Goal: Information Seeking & Learning: Learn about a topic

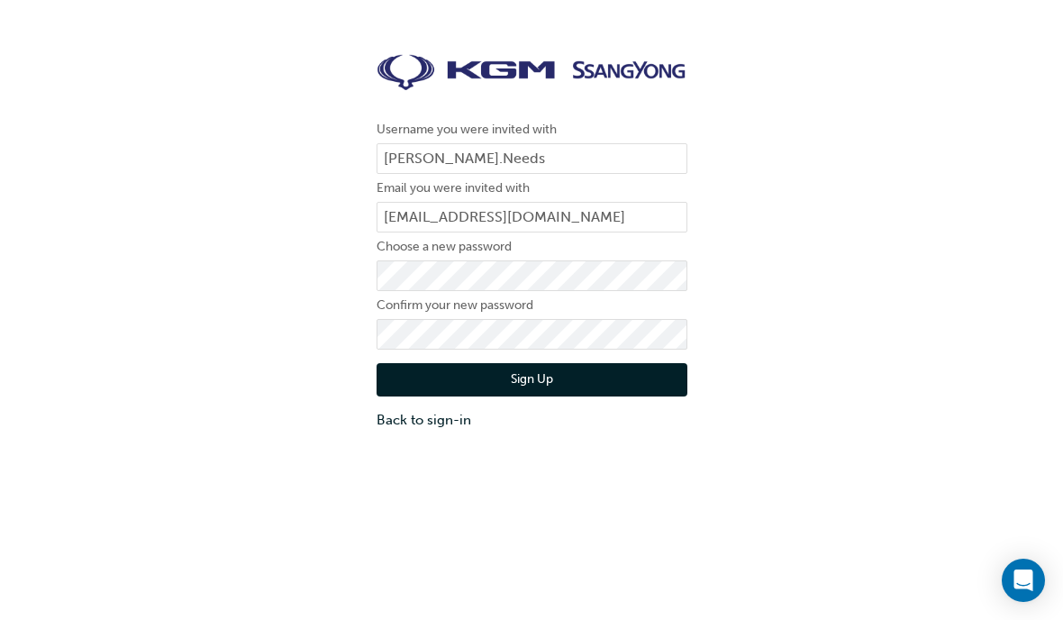
click at [418, 427] on link "Back to sign-in" at bounding box center [532, 420] width 311 height 21
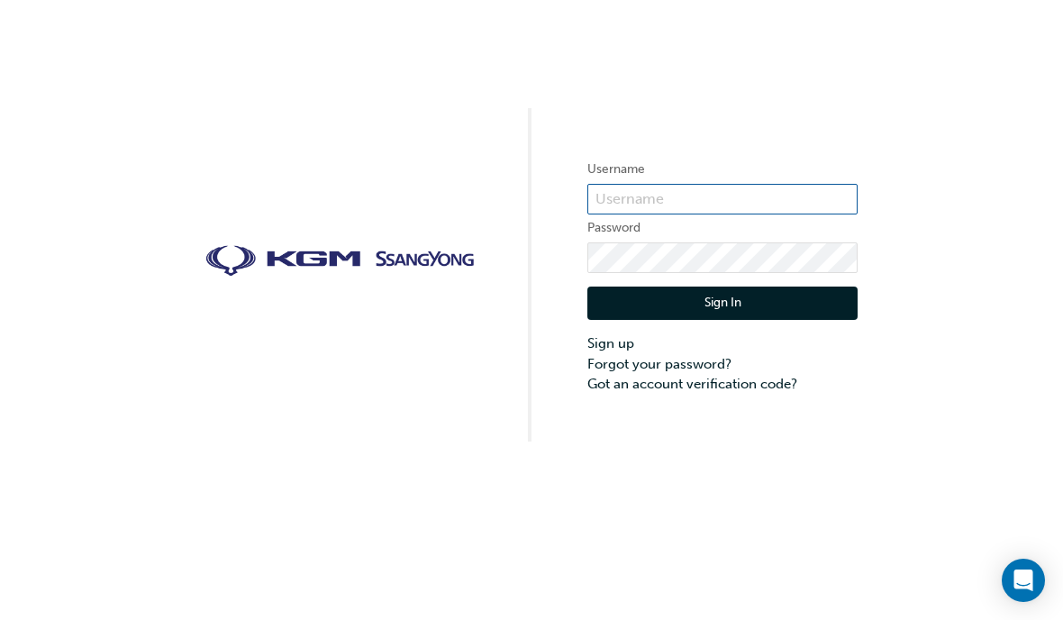
click at [713, 188] on input "text" at bounding box center [723, 199] width 270 height 31
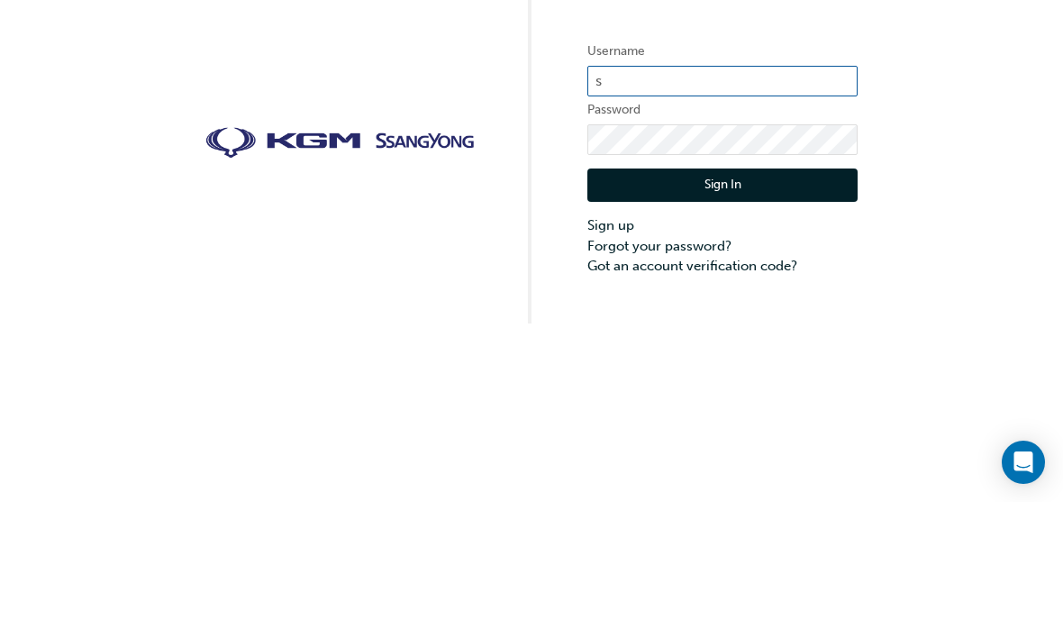
type input "[EMAIL_ADDRESS][DOMAIN_NAME]"
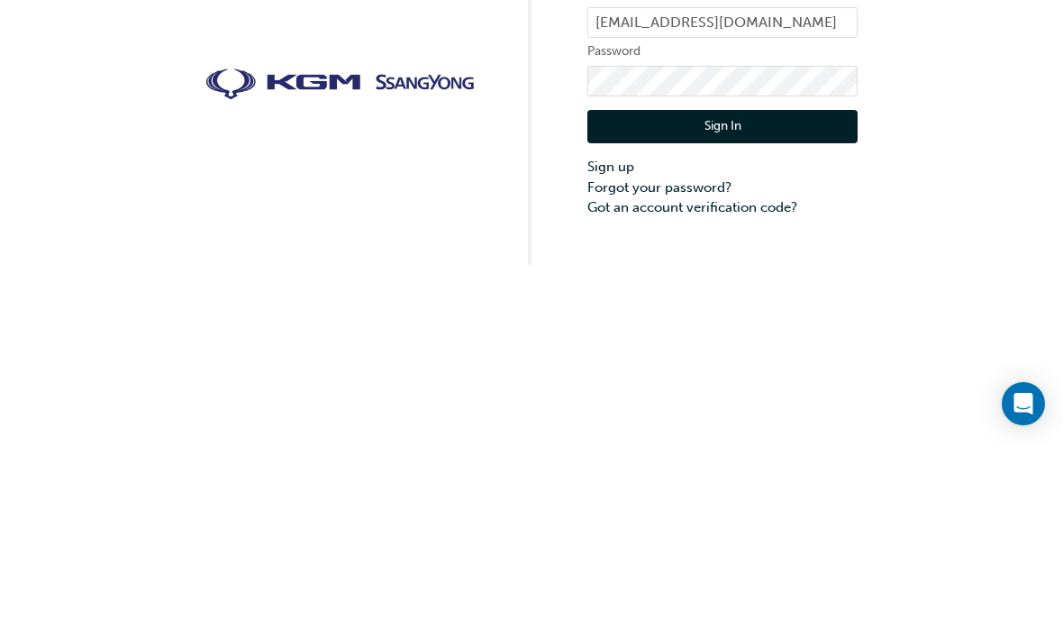
click at [751, 287] on button "Sign In" at bounding box center [723, 304] width 270 height 34
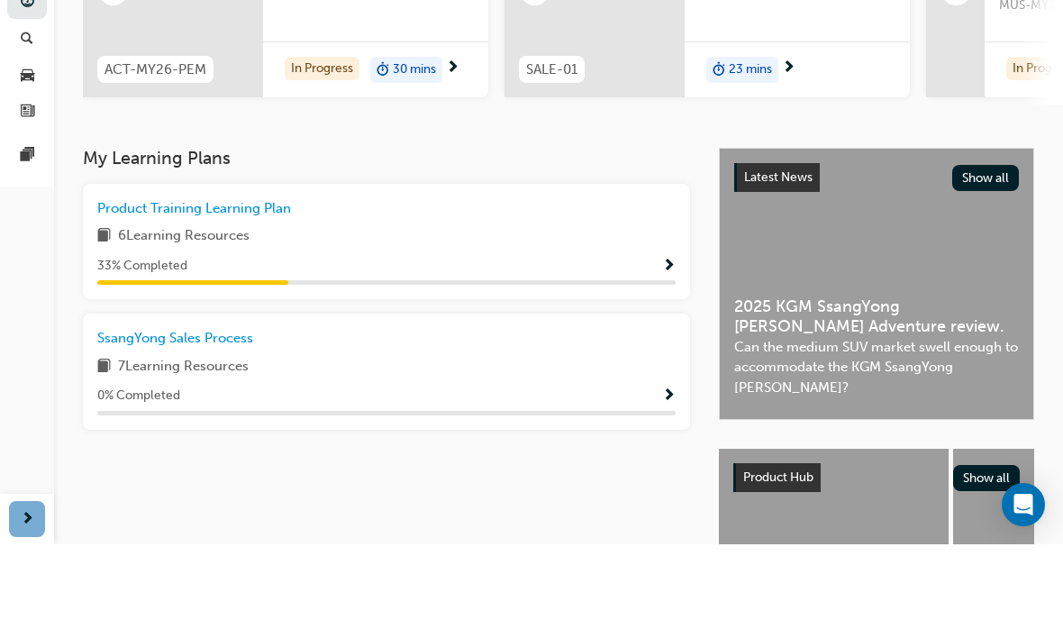
scroll to position [268, 0]
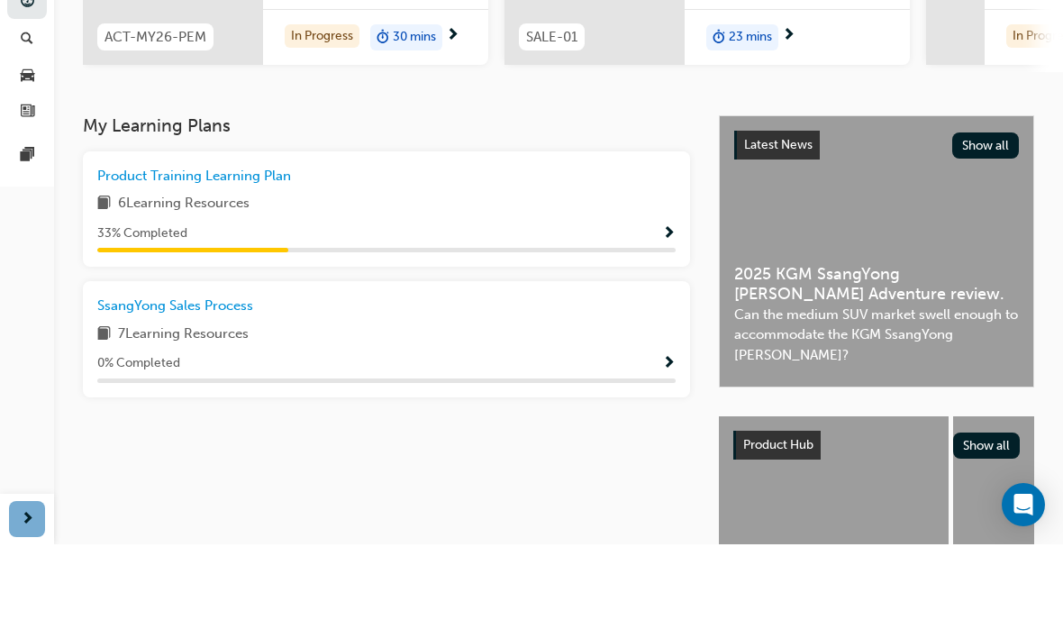
click at [616, 242] on div "Product Training Learning Plan 6 Learning Resources 33 % Completed" at bounding box center [386, 285] width 579 height 87
click at [614, 298] on div "33 % Completed" at bounding box center [386, 309] width 579 height 23
click at [219, 243] on span "Product Training Learning Plan" at bounding box center [194, 251] width 194 height 16
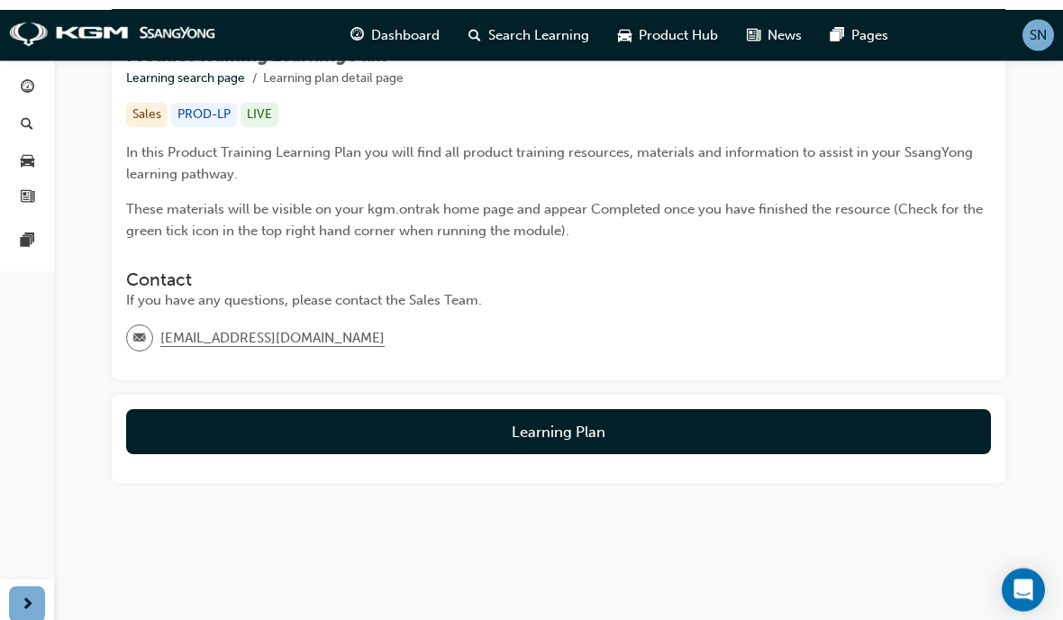
scroll to position [299, 0]
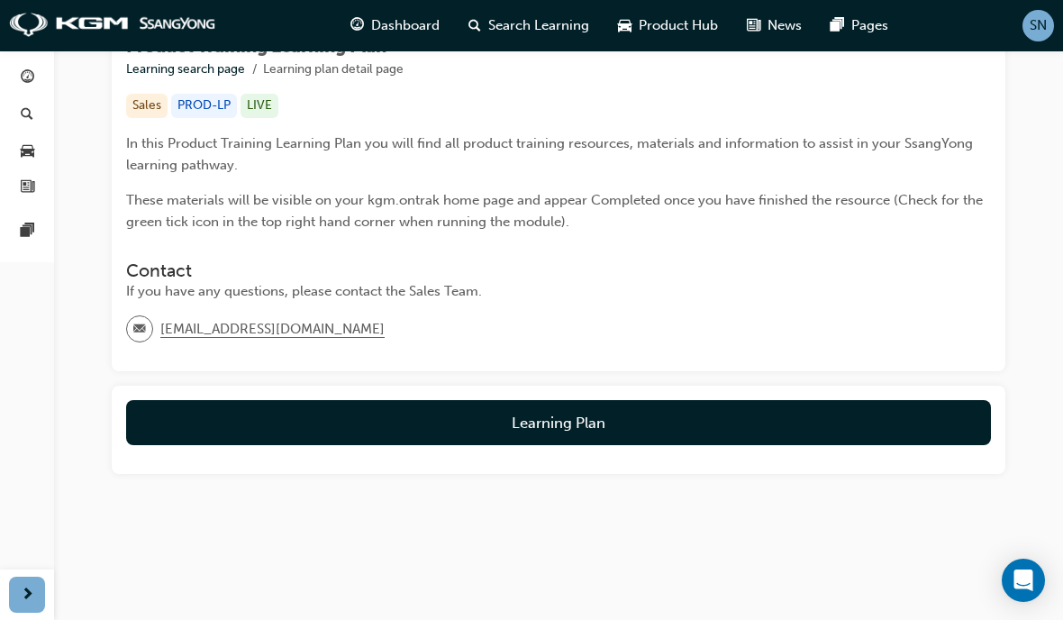
click at [652, 413] on button "Learning Plan" at bounding box center [558, 422] width 865 height 45
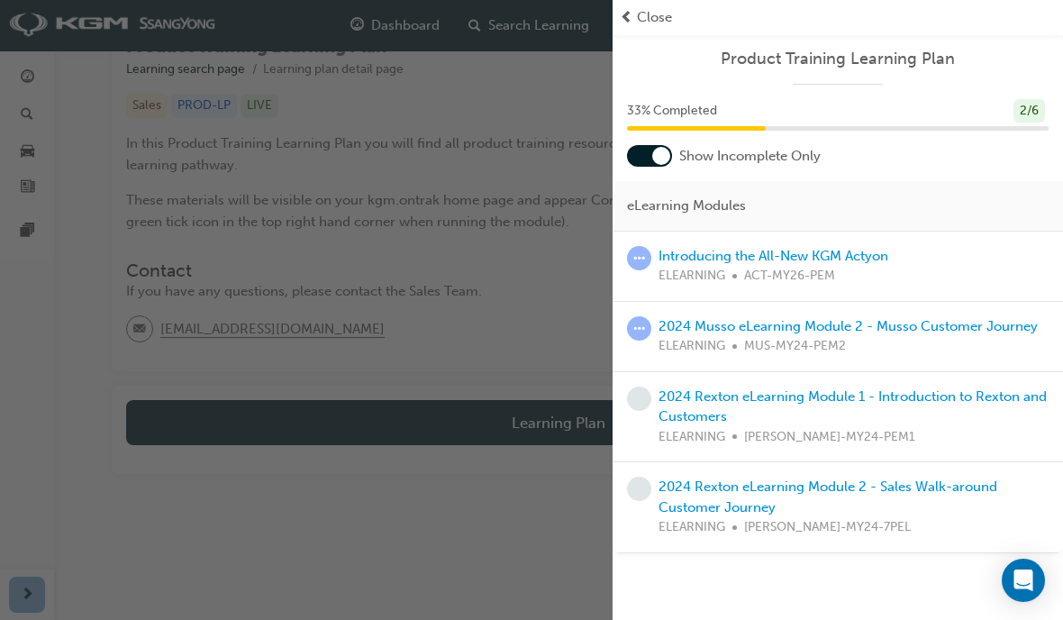
click at [845, 328] on link "2024 Musso eLearning Module 2 - Musso Customer Journey" at bounding box center [848, 326] width 379 height 16
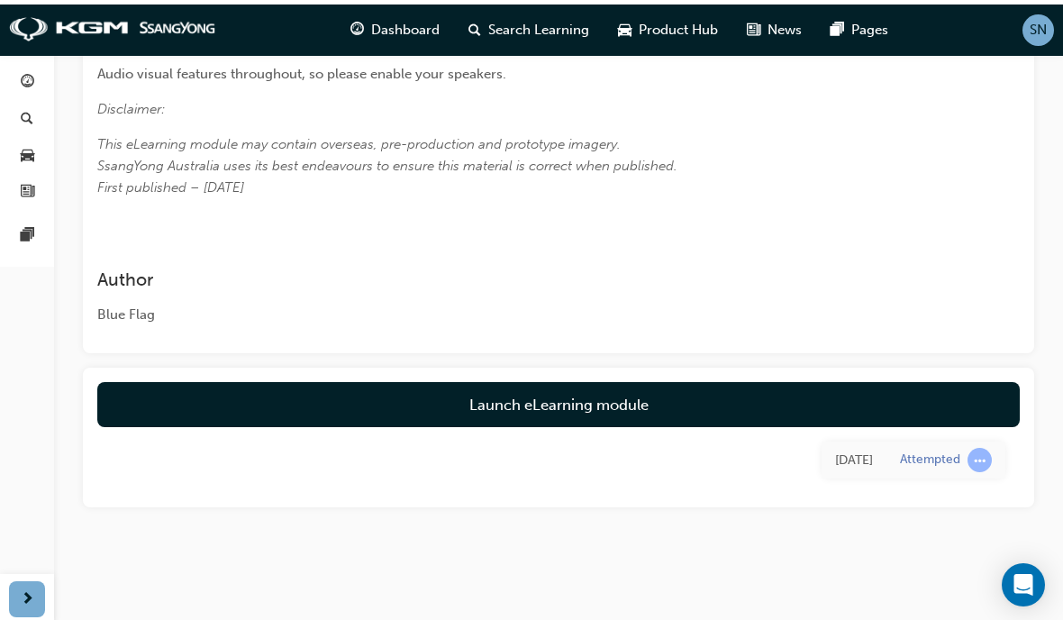
scroll to position [544, 0]
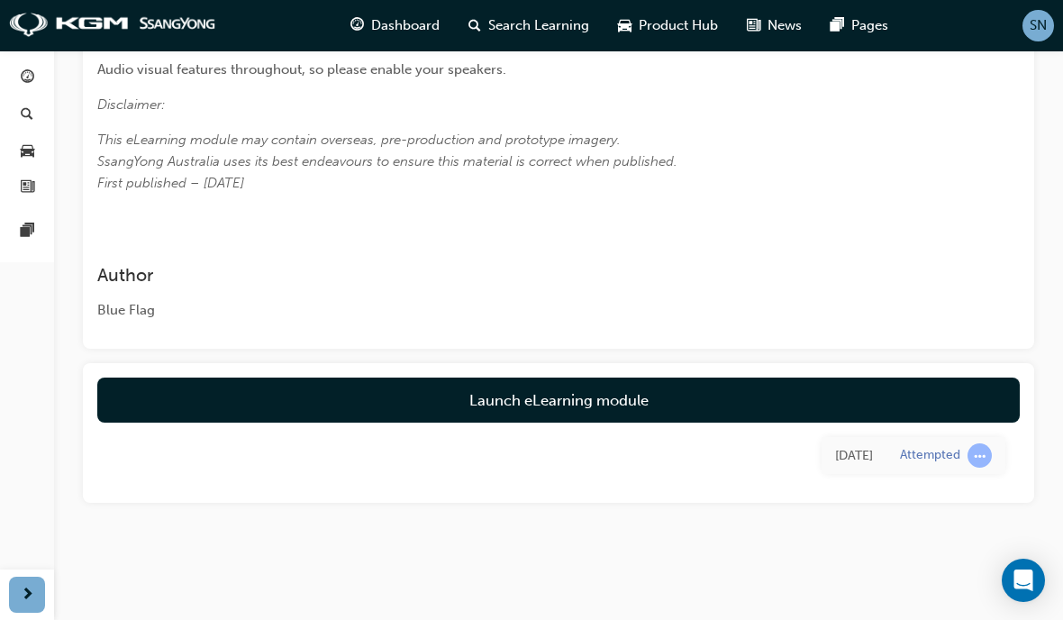
click at [672, 396] on link "Launch eLearning module" at bounding box center [558, 400] width 923 height 45
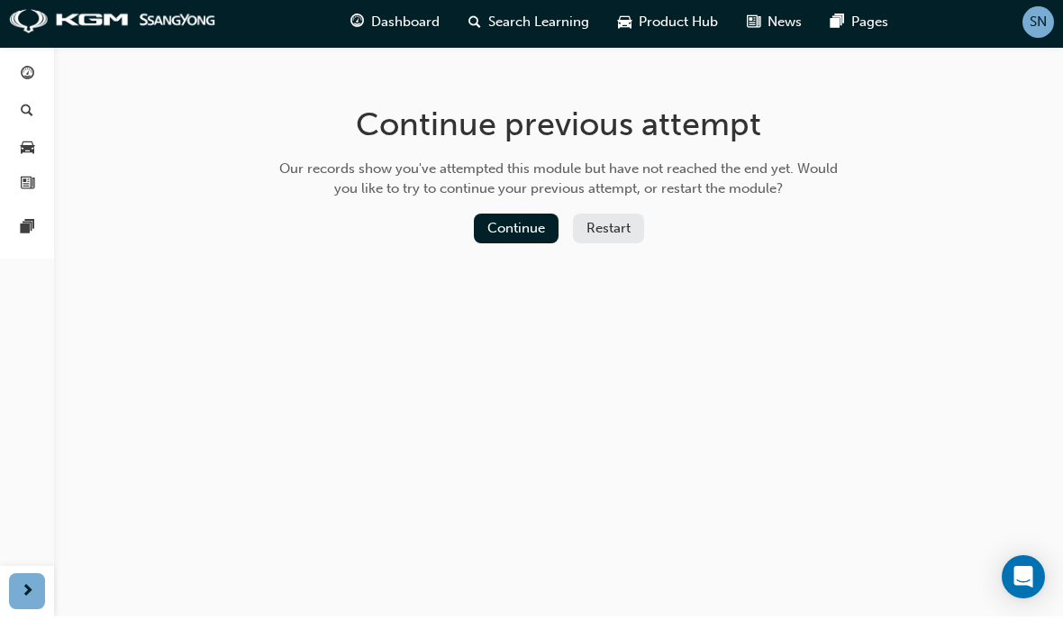
click at [519, 230] on button "Continue" at bounding box center [516, 232] width 85 height 30
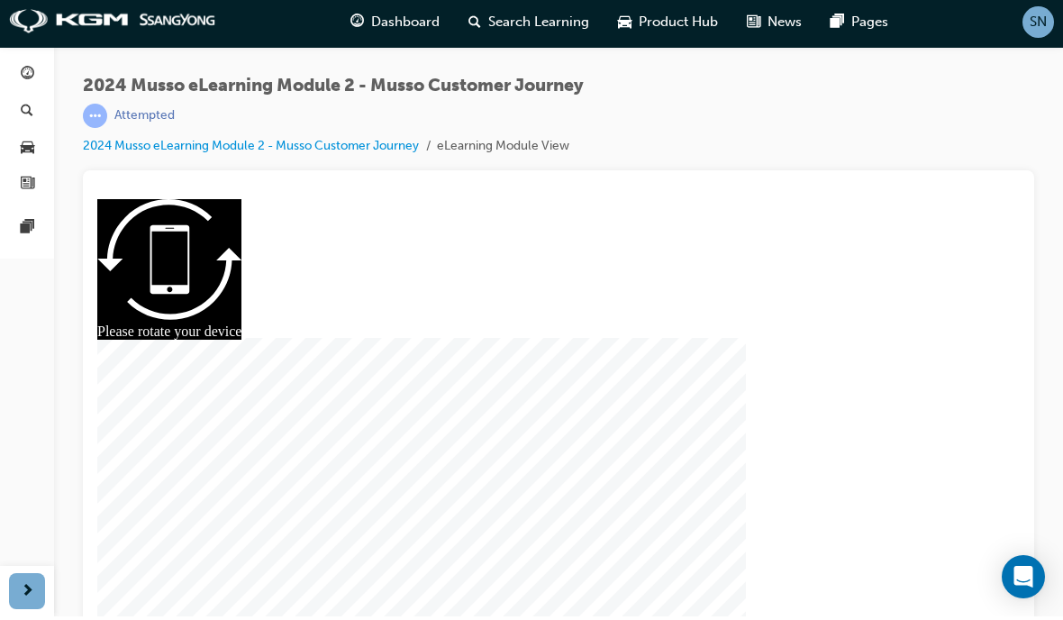
click at [593, 438] on div at bounding box center [558, 418] width 827 height 438
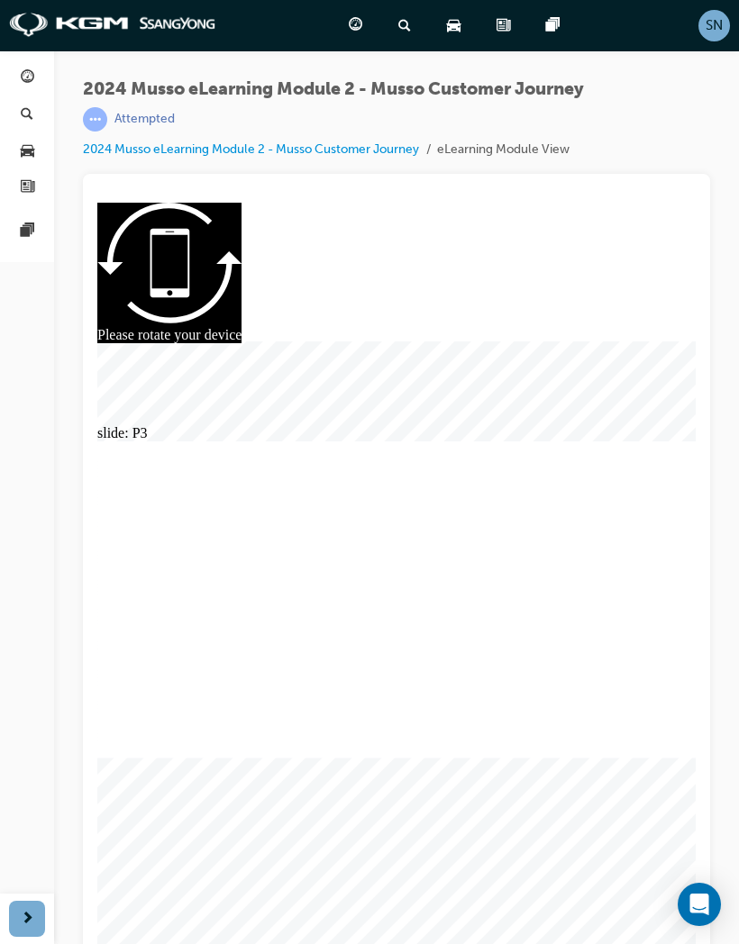
click at [320, 619] on div "slide: Content Product, information and resource accessible to customers Specia…" at bounding box center [396, 584] width 598 height 762
click at [26, 619] on span "next-icon" at bounding box center [28, 919] width 14 height 23
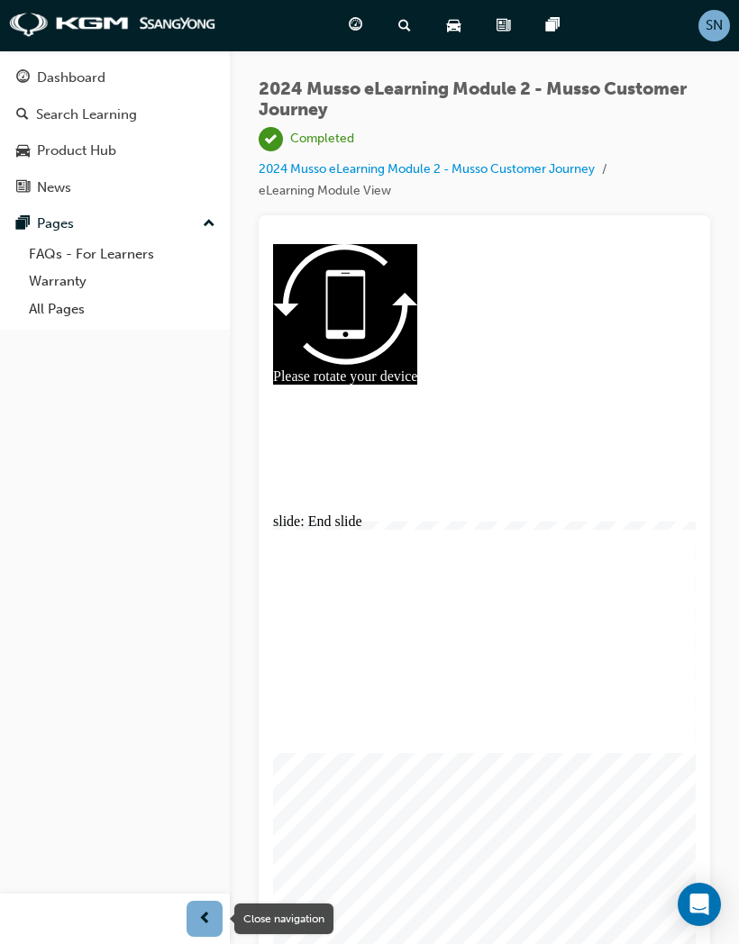
click at [87, 89] on link "Dashboard" at bounding box center [114, 77] width 215 height 33
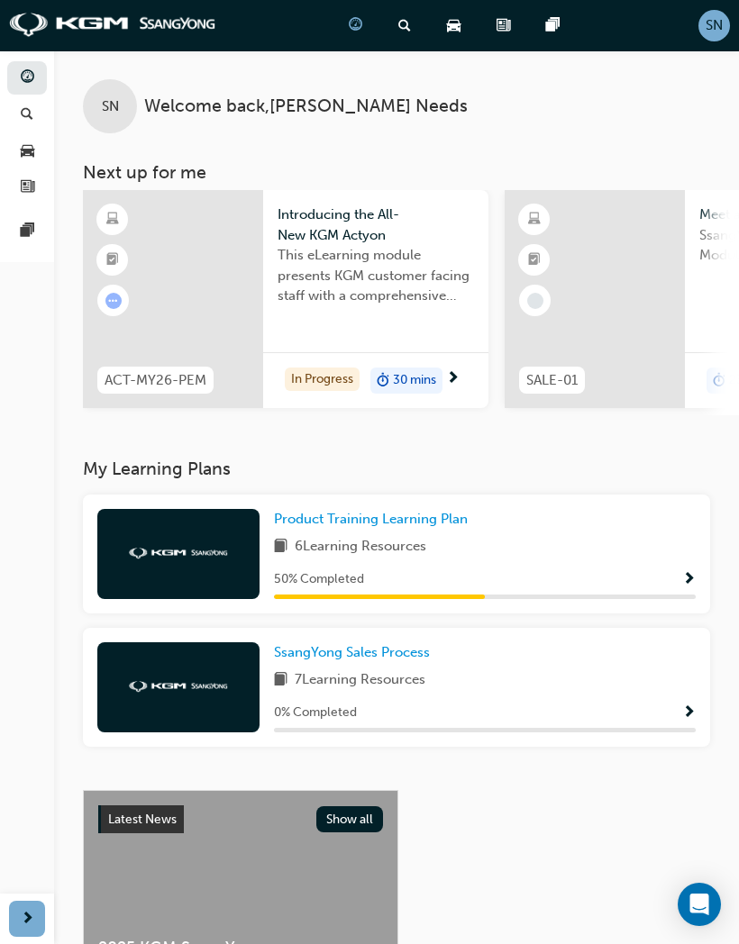
click at [682, 573] on span "Show Progress" at bounding box center [689, 580] width 14 height 16
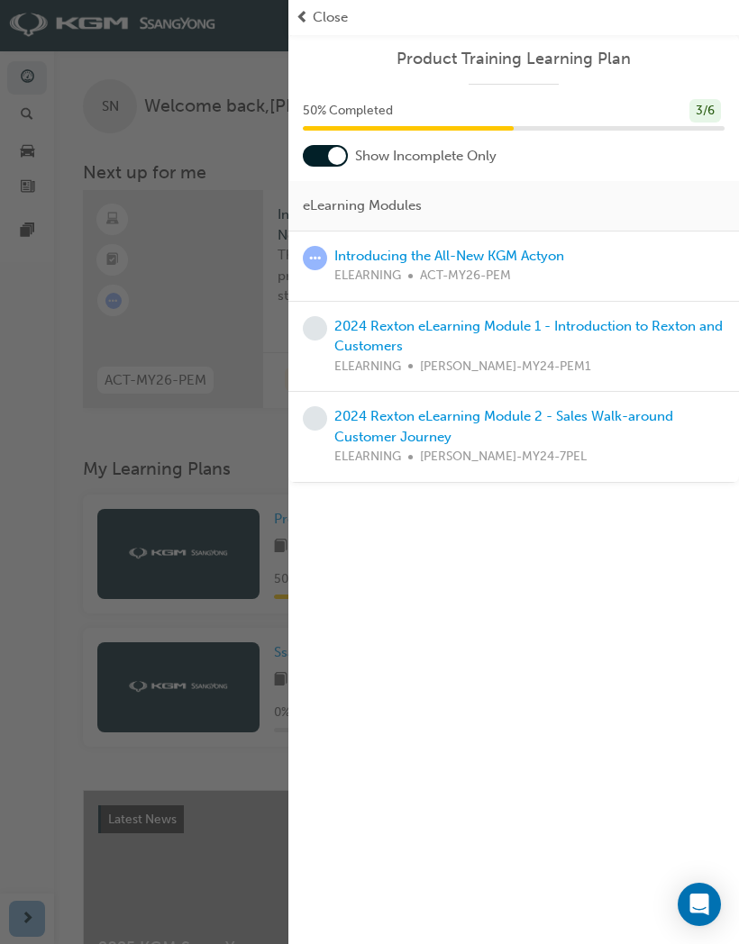
click at [306, 262] on span "learningRecordVerb_ATTEMPT-icon" at bounding box center [315, 258] width 24 height 24
click at [529, 256] on link "Introducing the All-New KGM Actyon" at bounding box center [449, 256] width 230 height 16
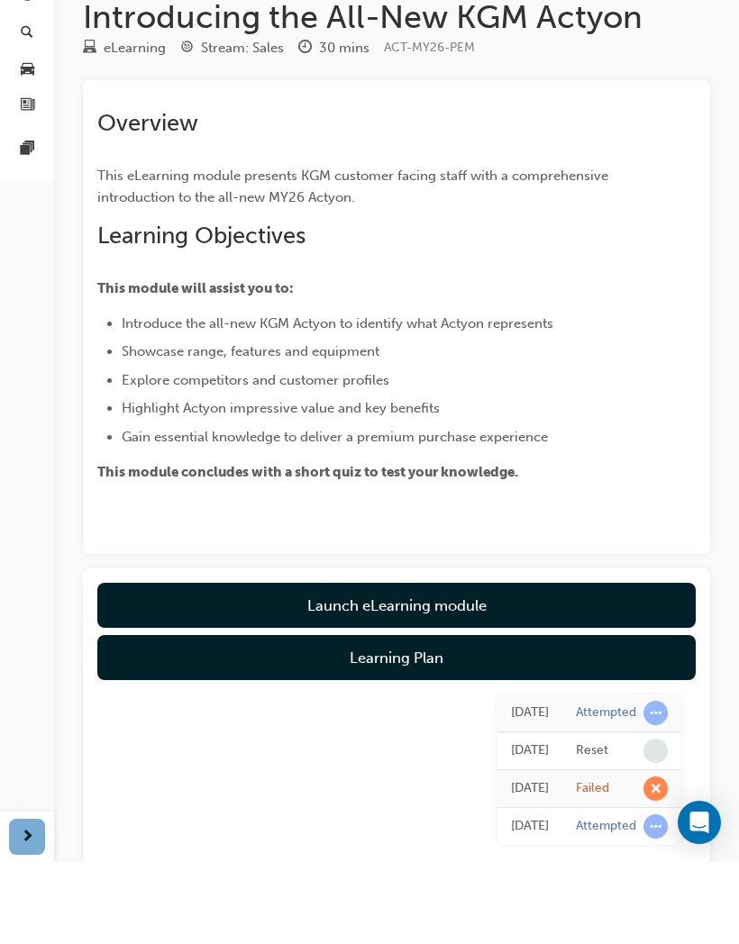
click at [520, 619] on link "Launch eLearning module" at bounding box center [396, 687] width 598 height 45
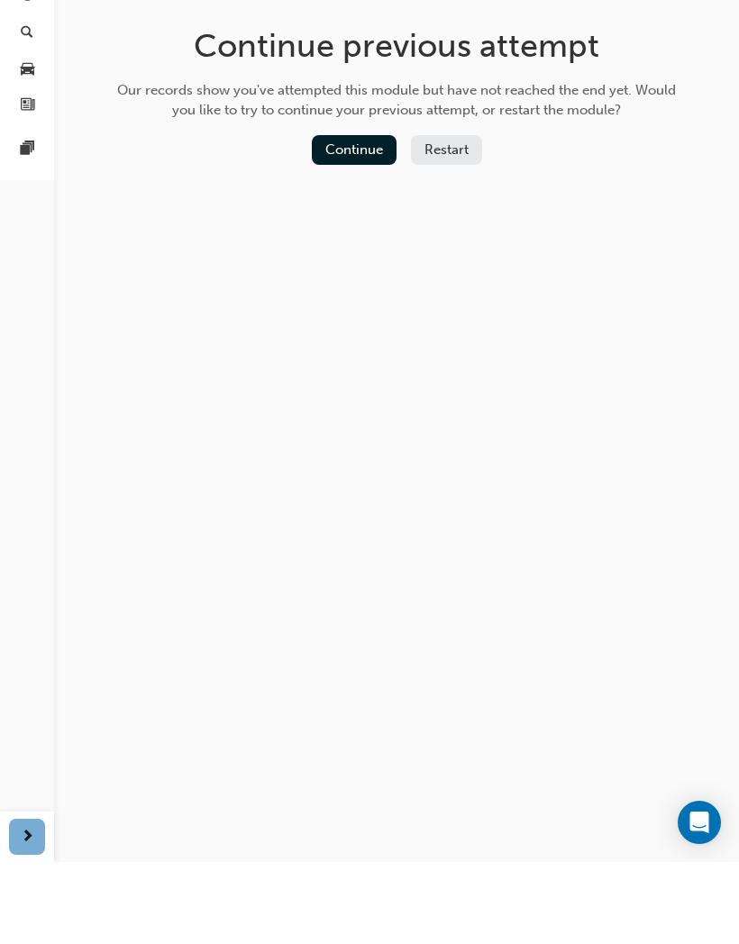
click at [360, 217] on button "Continue" at bounding box center [354, 232] width 85 height 30
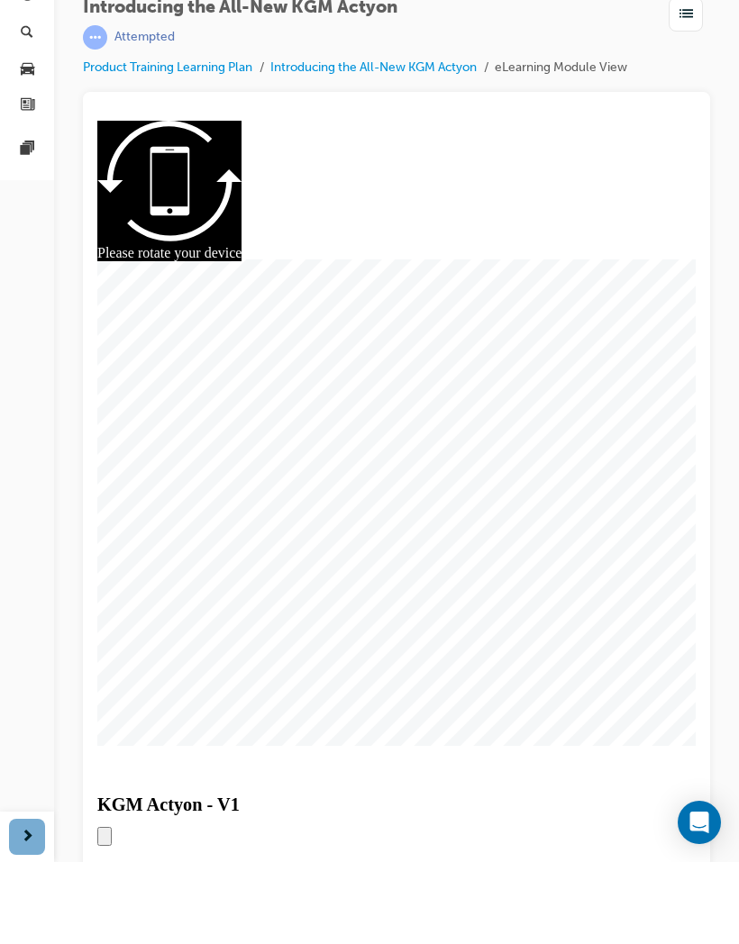
click at [380, 514] on div at bounding box center [396, 501] width 598 height 317
click at [484, 619] on div "slide: Module Navigation Rectangle MODULE NAVIGATION arrow_white.png arrow_whit…" at bounding box center [396, 502] width 598 height 762
click at [699, 555] on div at bounding box center [396, 569] width 627 height 791
click at [698, 543] on div at bounding box center [396, 569] width 627 height 791
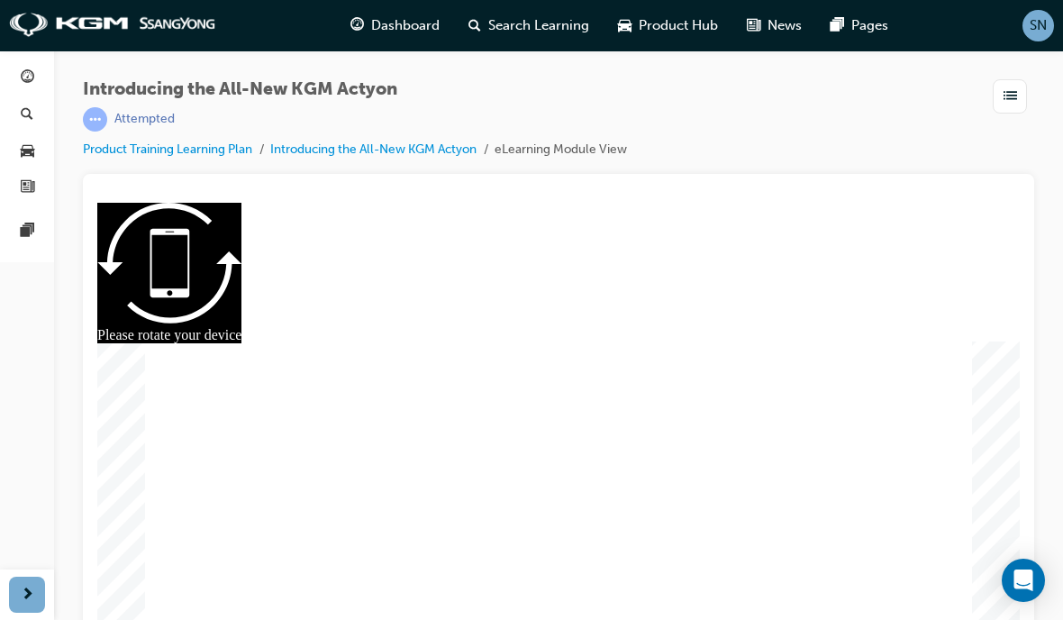
click at [1020, 93] on div "button" at bounding box center [1010, 96] width 34 height 34
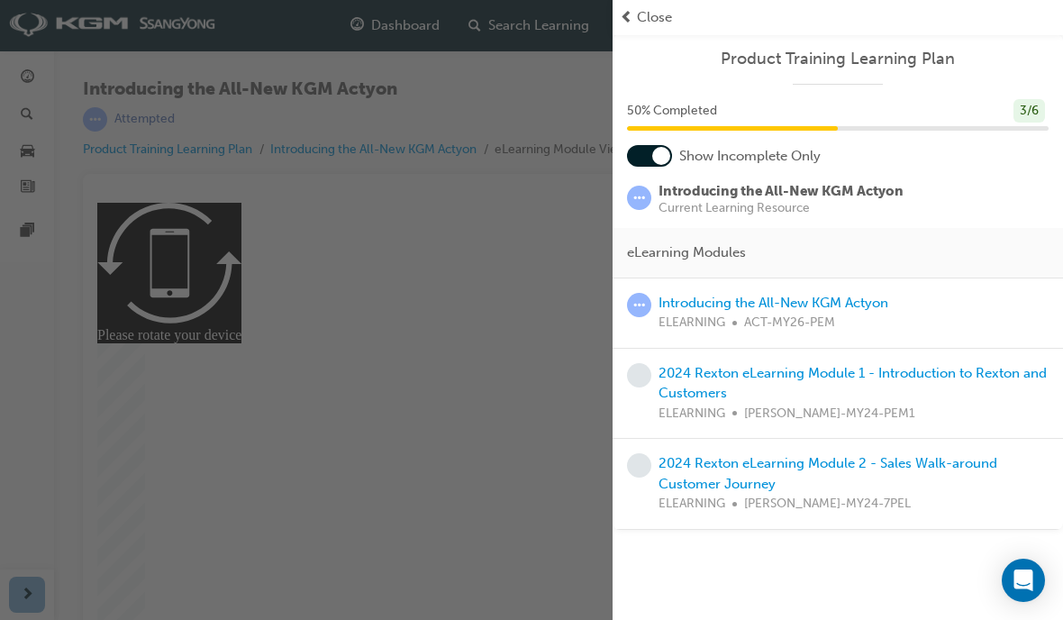
click at [655, 18] on span "Close" at bounding box center [654, 17] width 35 height 21
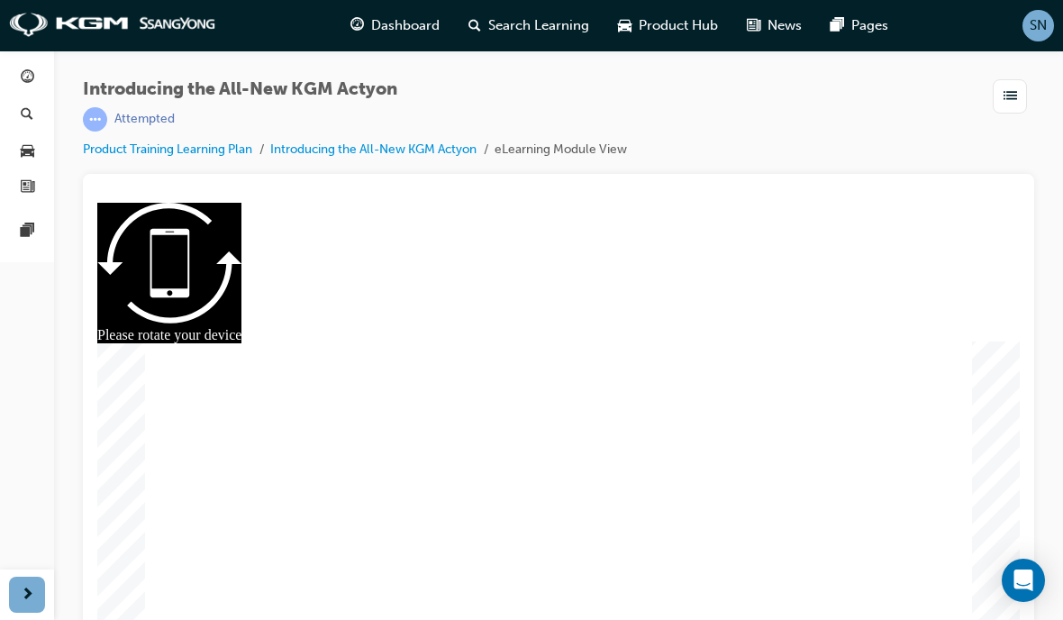
click at [999, 97] on div "button" at bounding box center [1010, 96] width 34 height 34
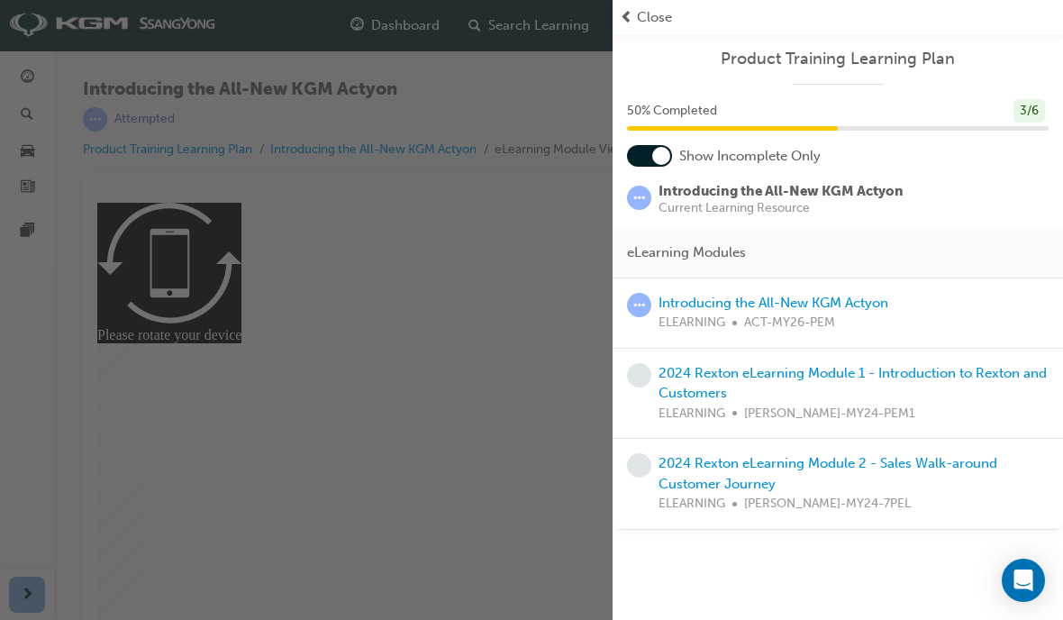
click at [646, 36] on div "Product Training Learning Plan 50 % Completed 3 / 6 Show Incomplete Only Introd…" at bounding box center [838, 282] width 451 height 496
click at [650, 22] on span "Close" at bounding box center [654, 17] width 35 height 21
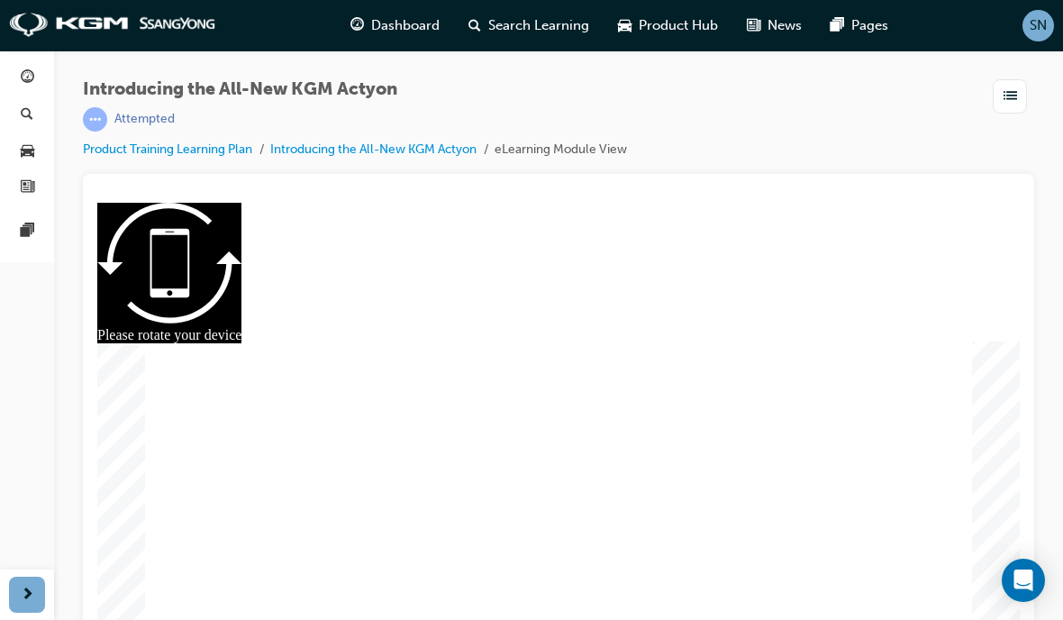
click at [803, 203] on div at bounding box center [558, 203] width 923 height 0
click at [986, 203] on div at bounding box center [558, 203] width 923 height 0
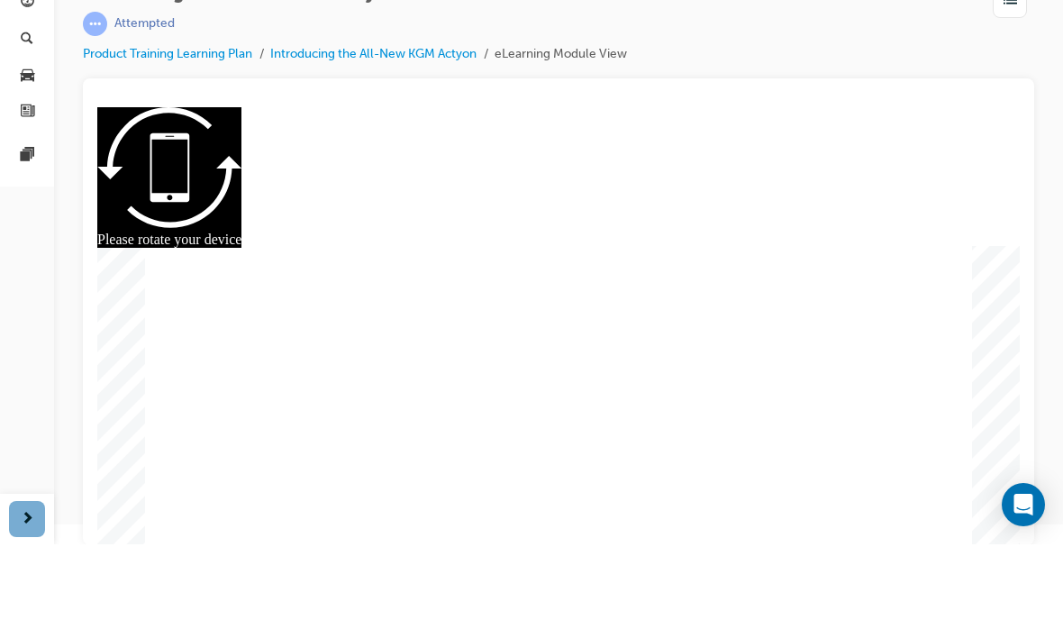
click at [807, 107] on div at bounding box center [558, 107] width 923 height 0
click at [813, 107] on div at bounding box center [558, 107] width 923 height 0
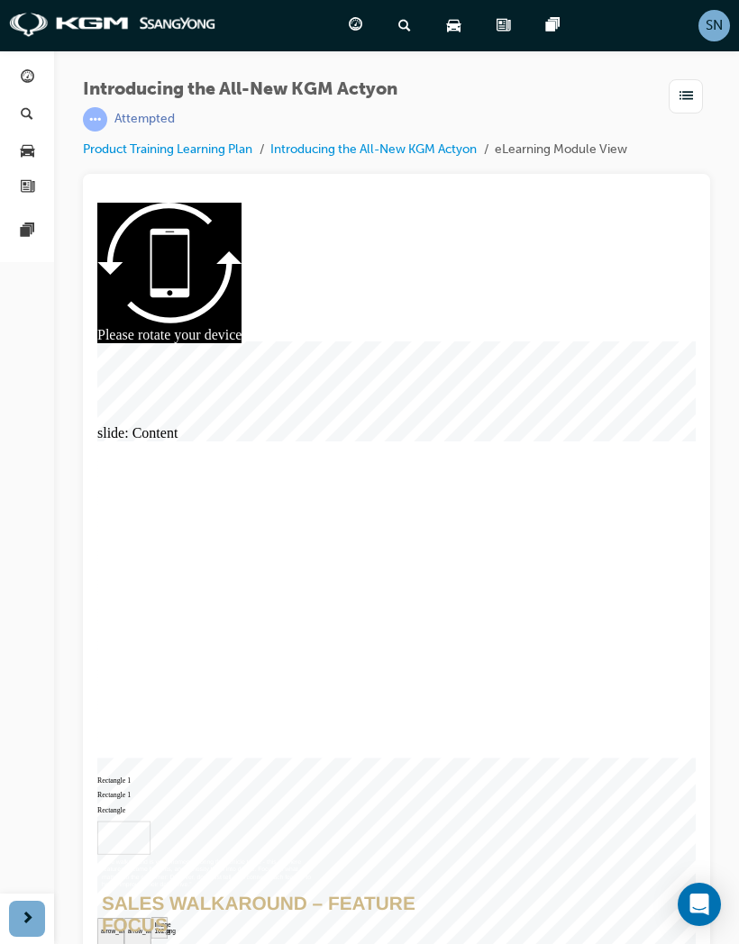
click at [714, 446] on div "Introducing the All-New KGM Actyon | Attempted Product Training Learning Plan I…" at bounding box center [396, 474] width 685 height 849
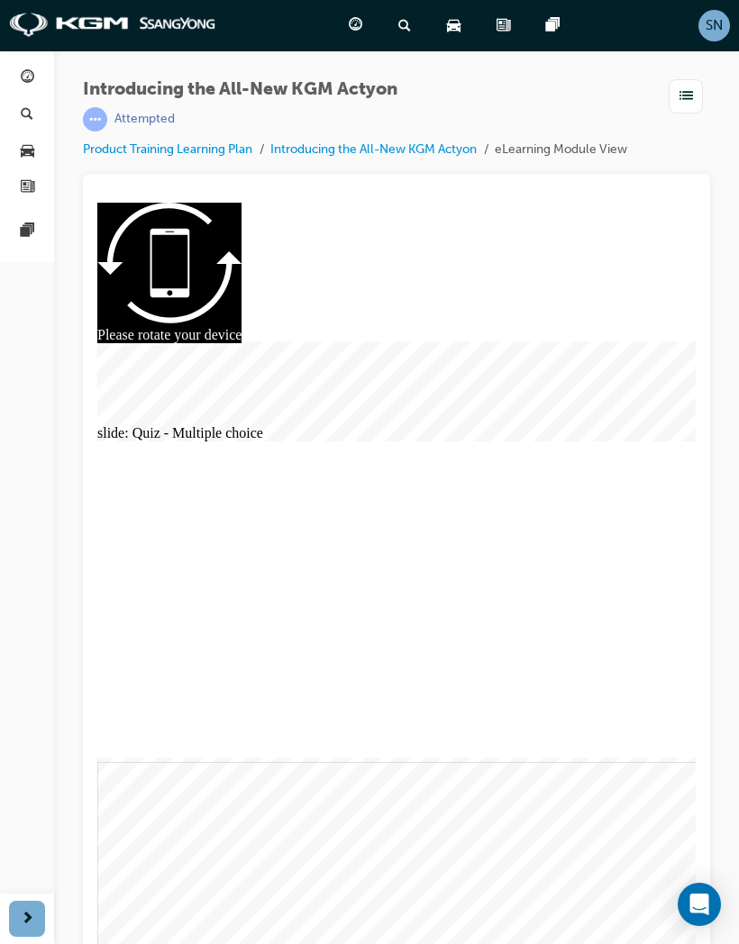
radio input "true"
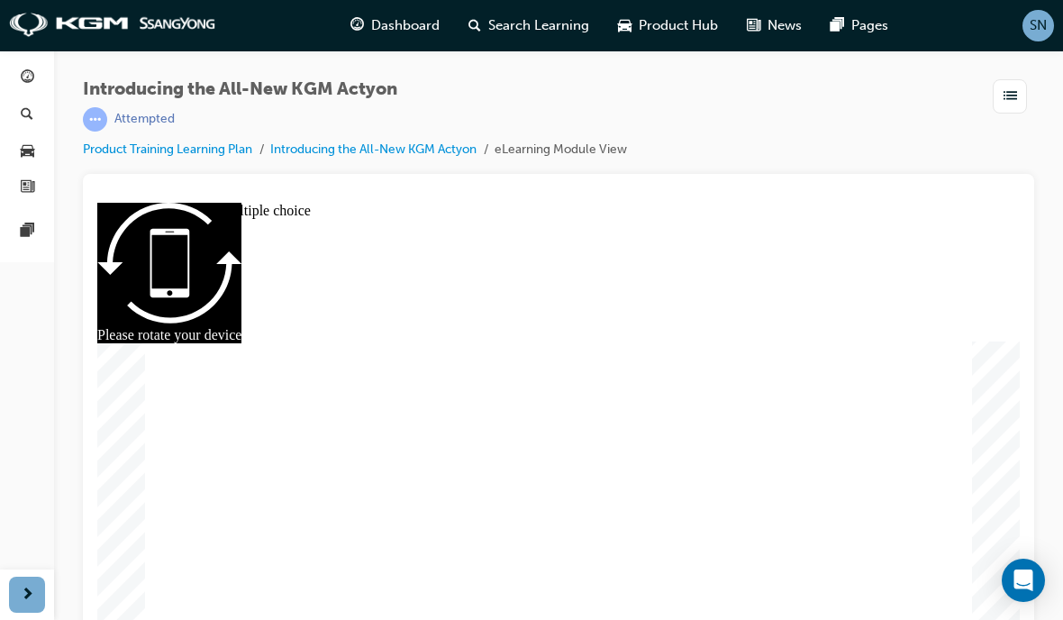
radio input "true"
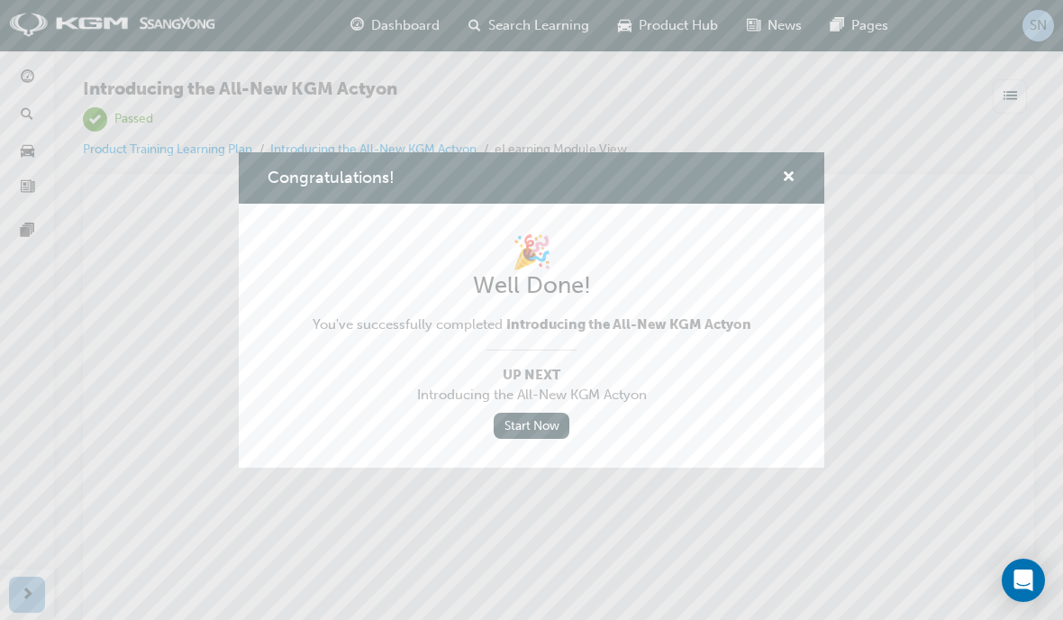
click at [794, 173] on span "cross-icon" at bounding box center [789, 178] width 14 height 16
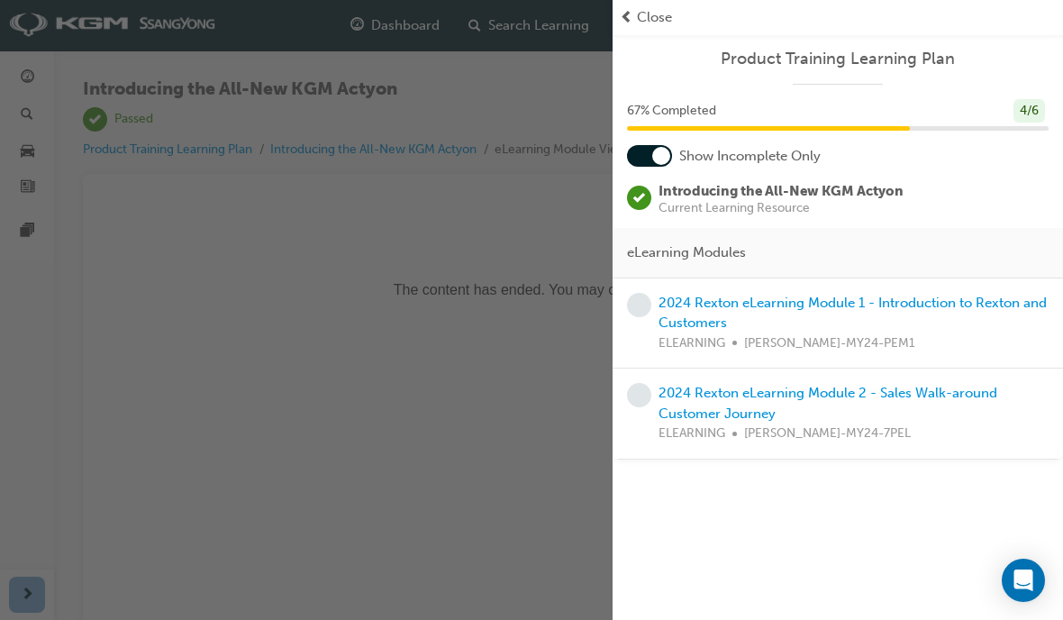
click at [730, 306] on link "2024 Rexton eLearning Module 1 - Introduction to Rexton and Customers" at bounding box center [853, 313] width 388 height 37
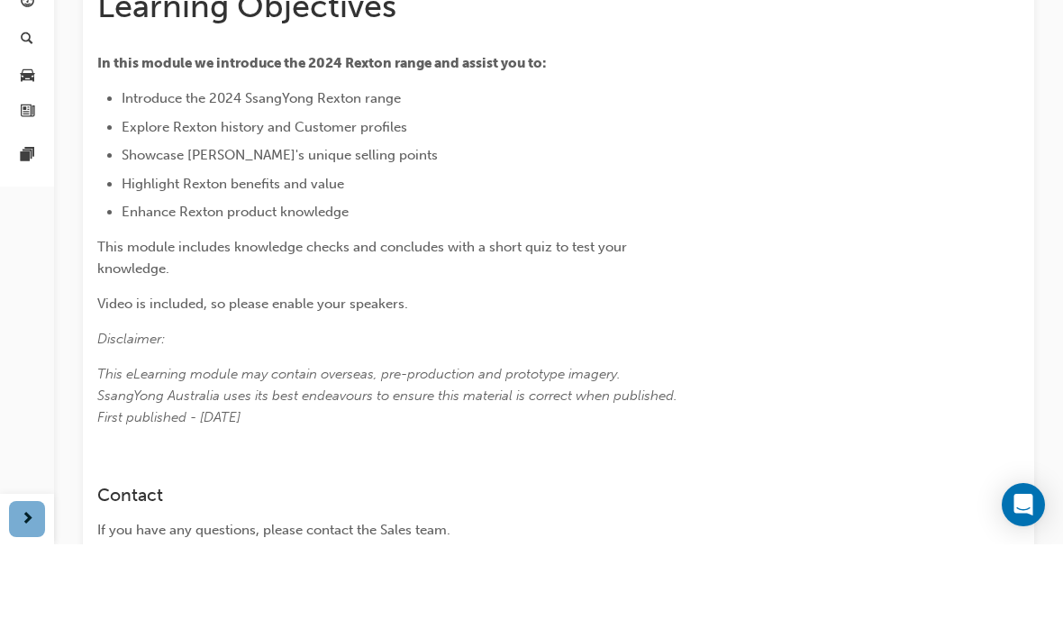
scroll to position [342, 0]
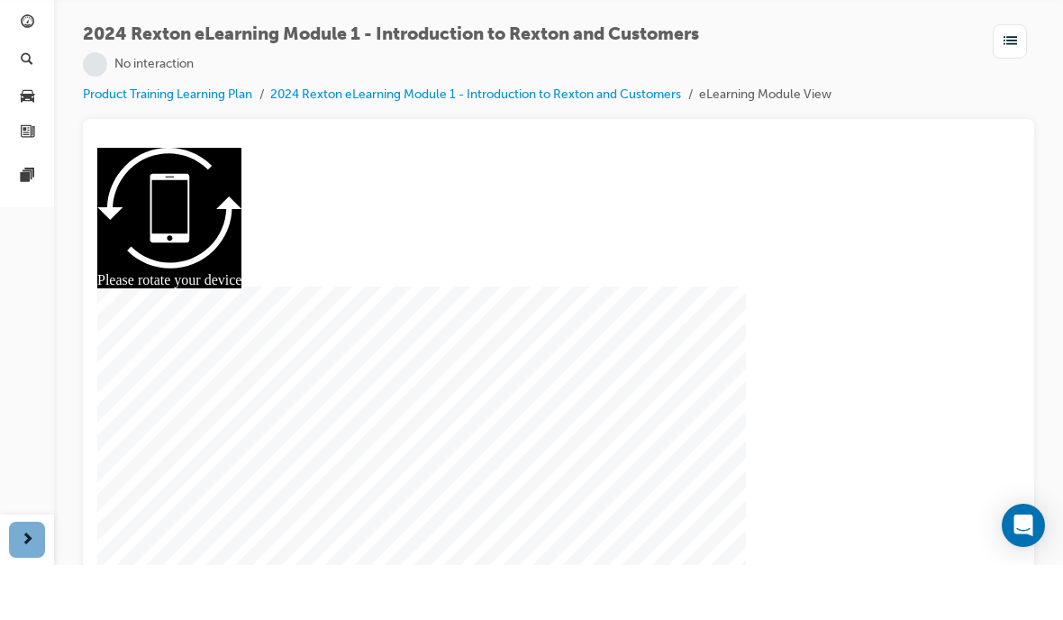
click at [592, 391] on div at bounding box center [558, 367] width 827 height 438
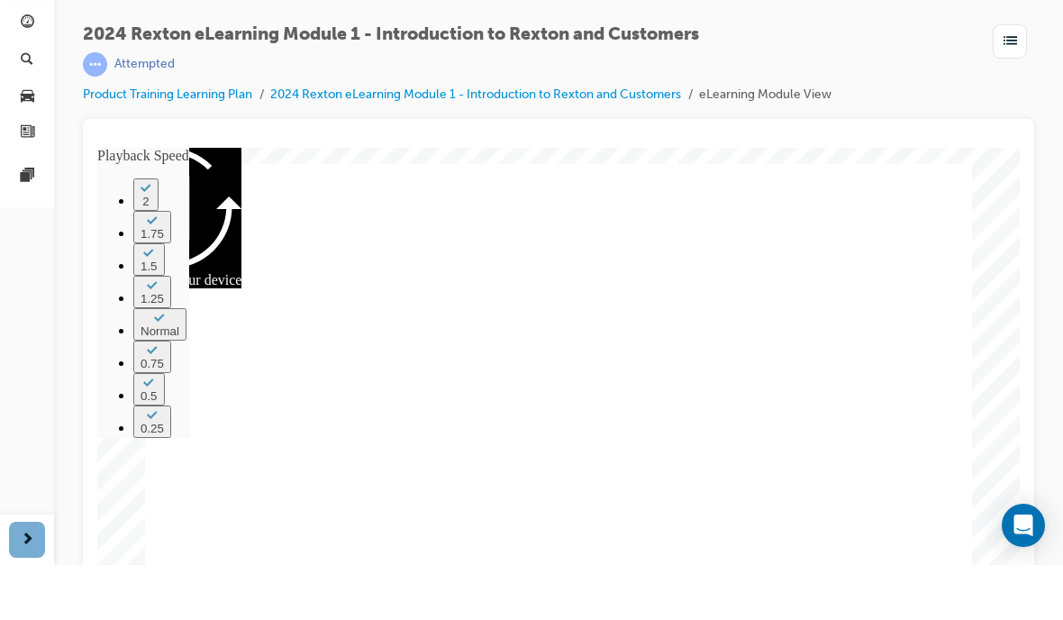
type input "30"
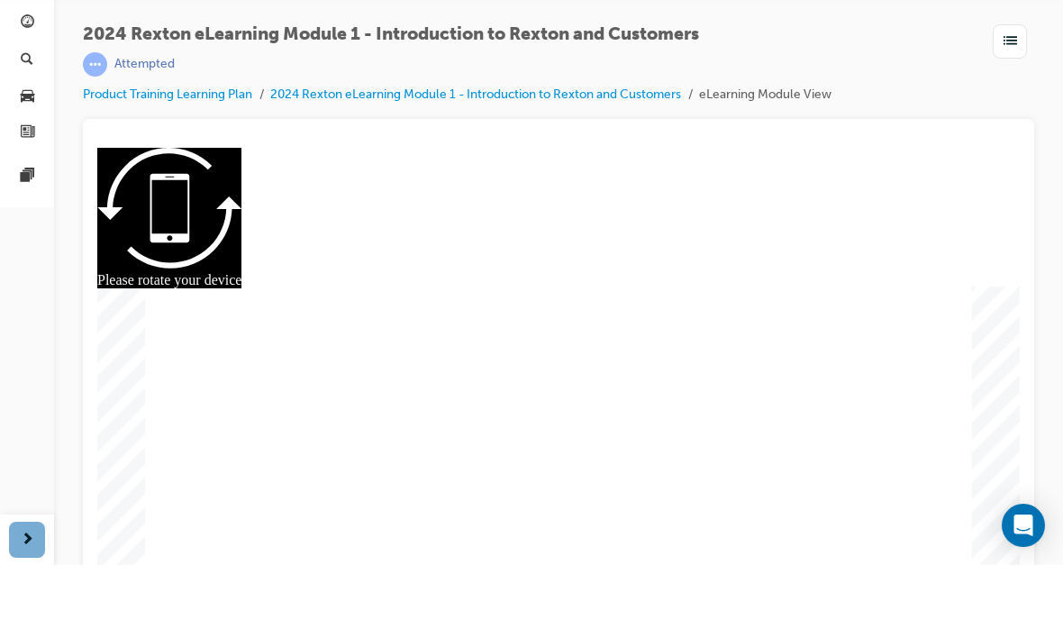
radio input "true"
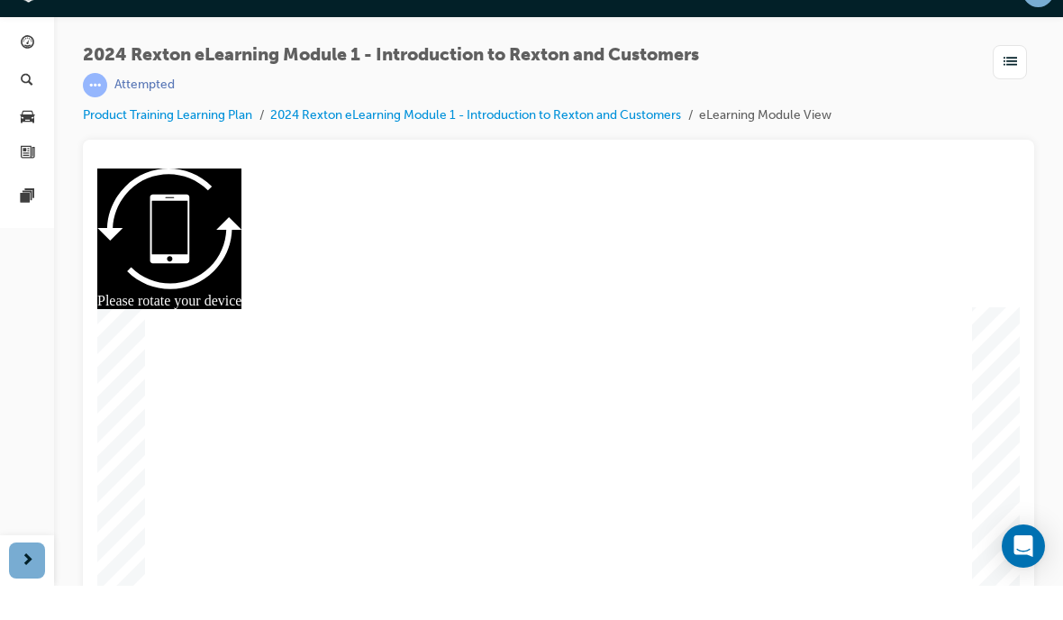
radio input "true"
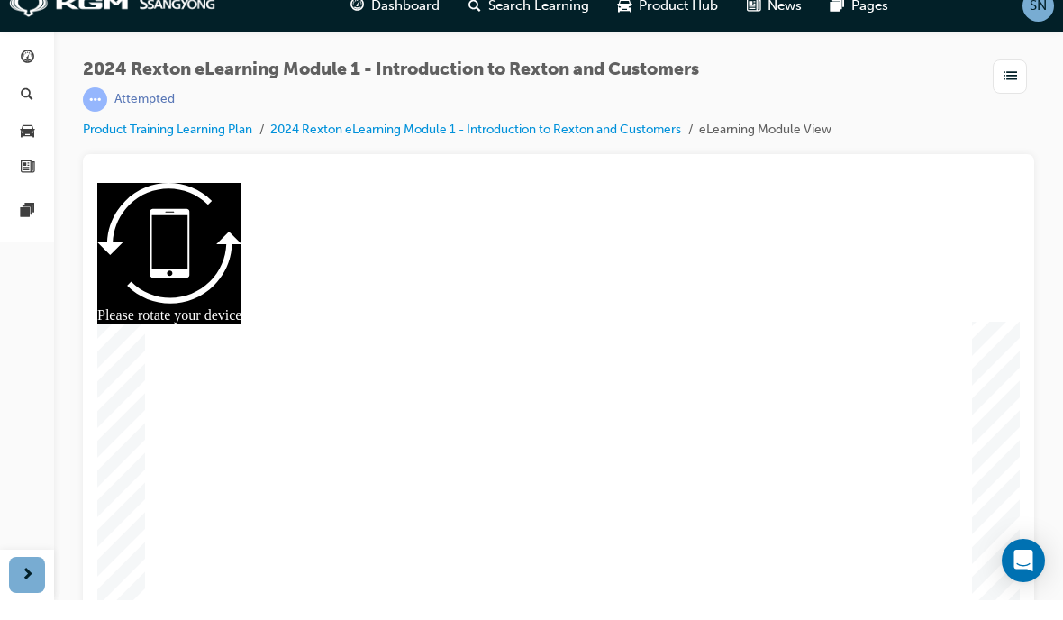
radio input "true"
click at [1019, 570] on icon "Open Intercom Messenger" at bounding box center [1024, 581] width 19 height 22
radio input "true"
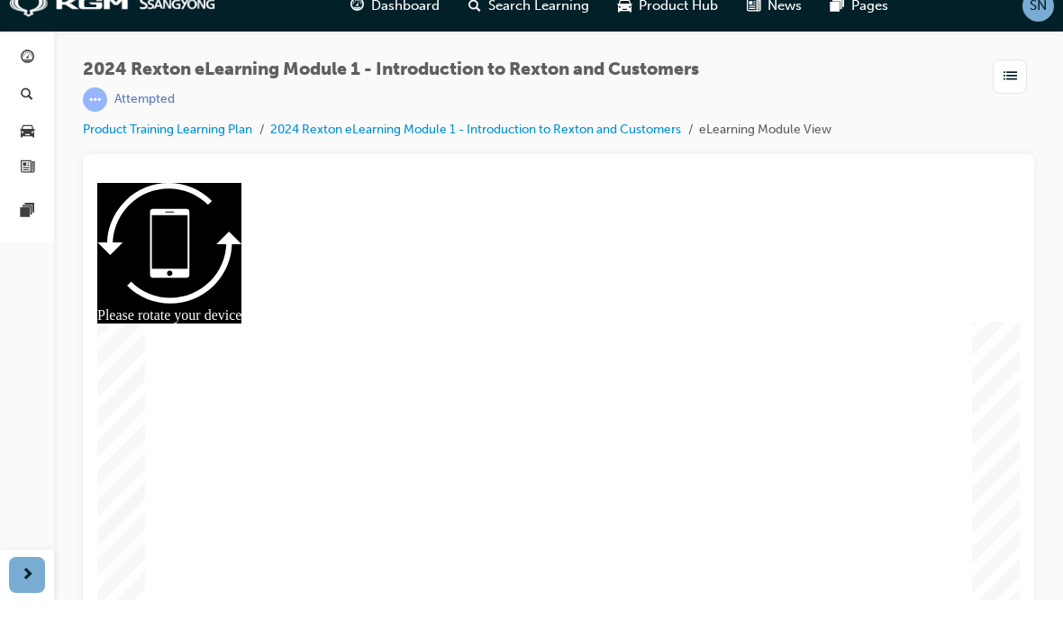
radio input "true"
click at [26, 58] on button "Dashboard Search Learning Product Hub News Pages" at bounding box center [27, 133] width 40 height 150
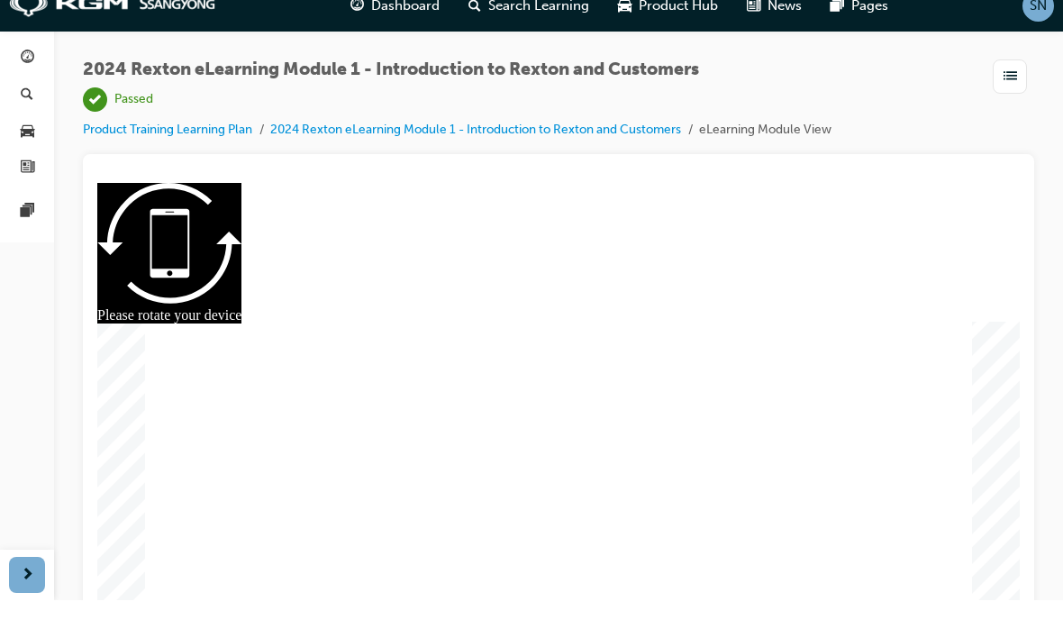
click at [30, 584] on span "next-icon" at bounding box center [28, 595] width 14 height 23
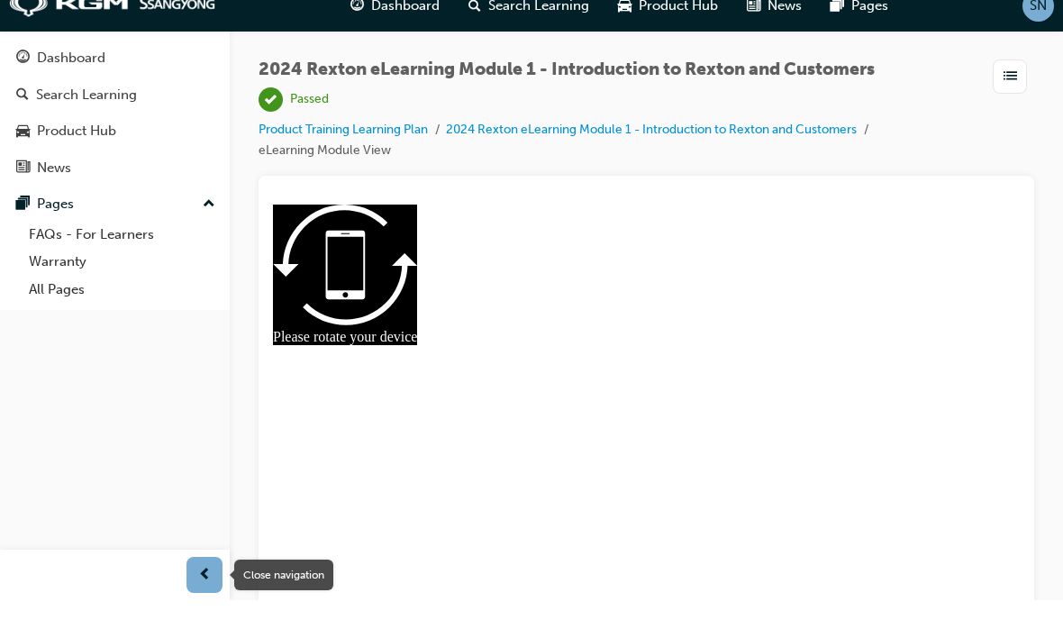
click at [104, 68] on div "Dashboard" at bounding box center [71, 78] width 68 height 21
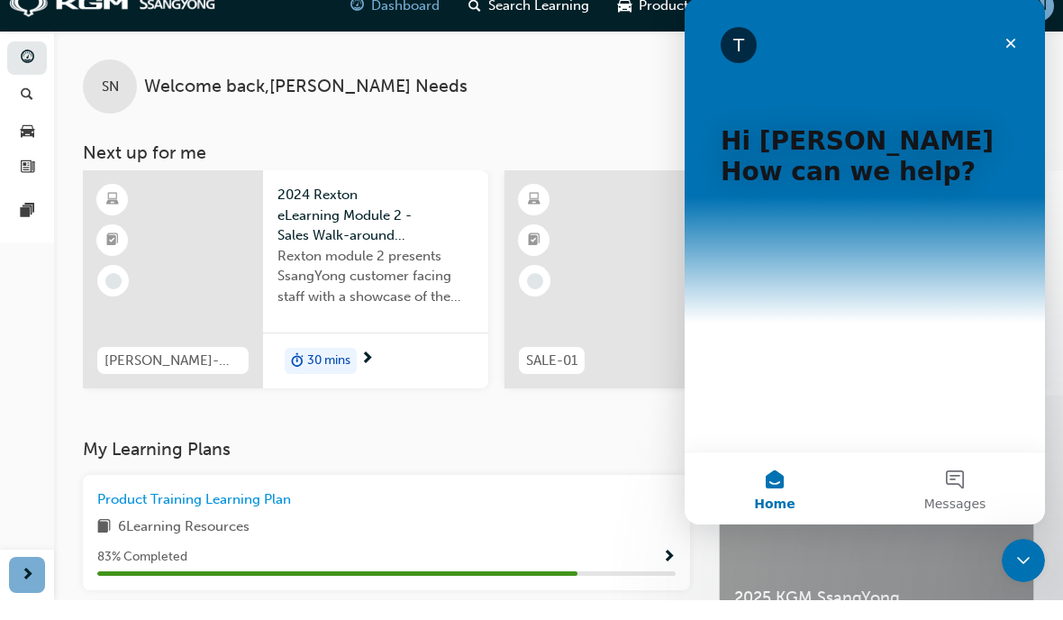
click at [1015, 55] on div "Close" at bounding box center [1011, 43] width 32 height 32
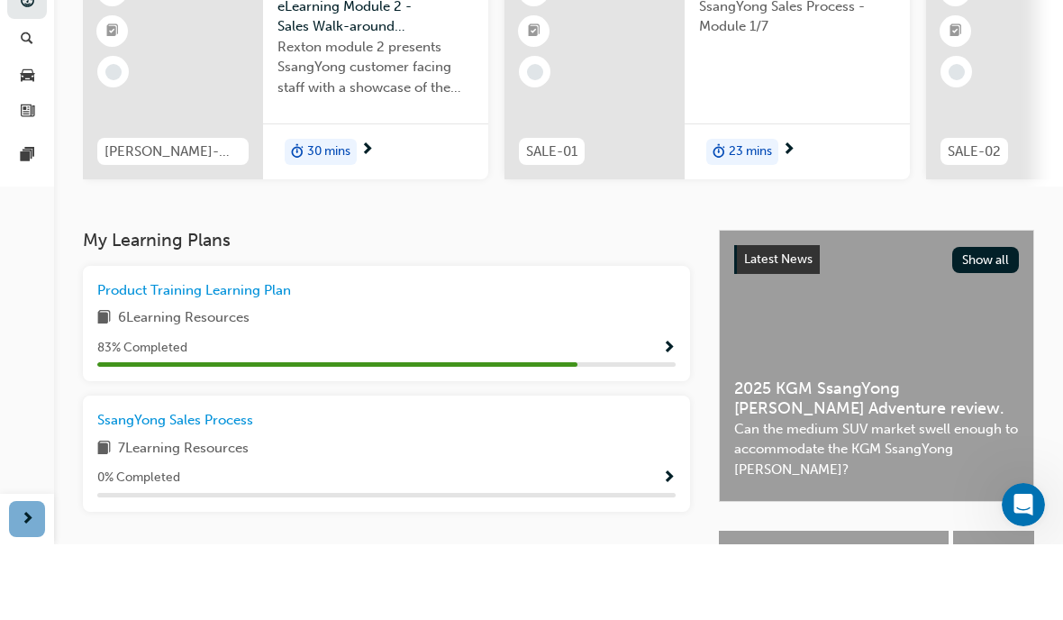
scroll to position [153, 0]
click at [658, 413] on div "83 % Completed" at bounding box center [386, 424] width 579 height 23
